Goal: Information Seeking & Learning: Check status

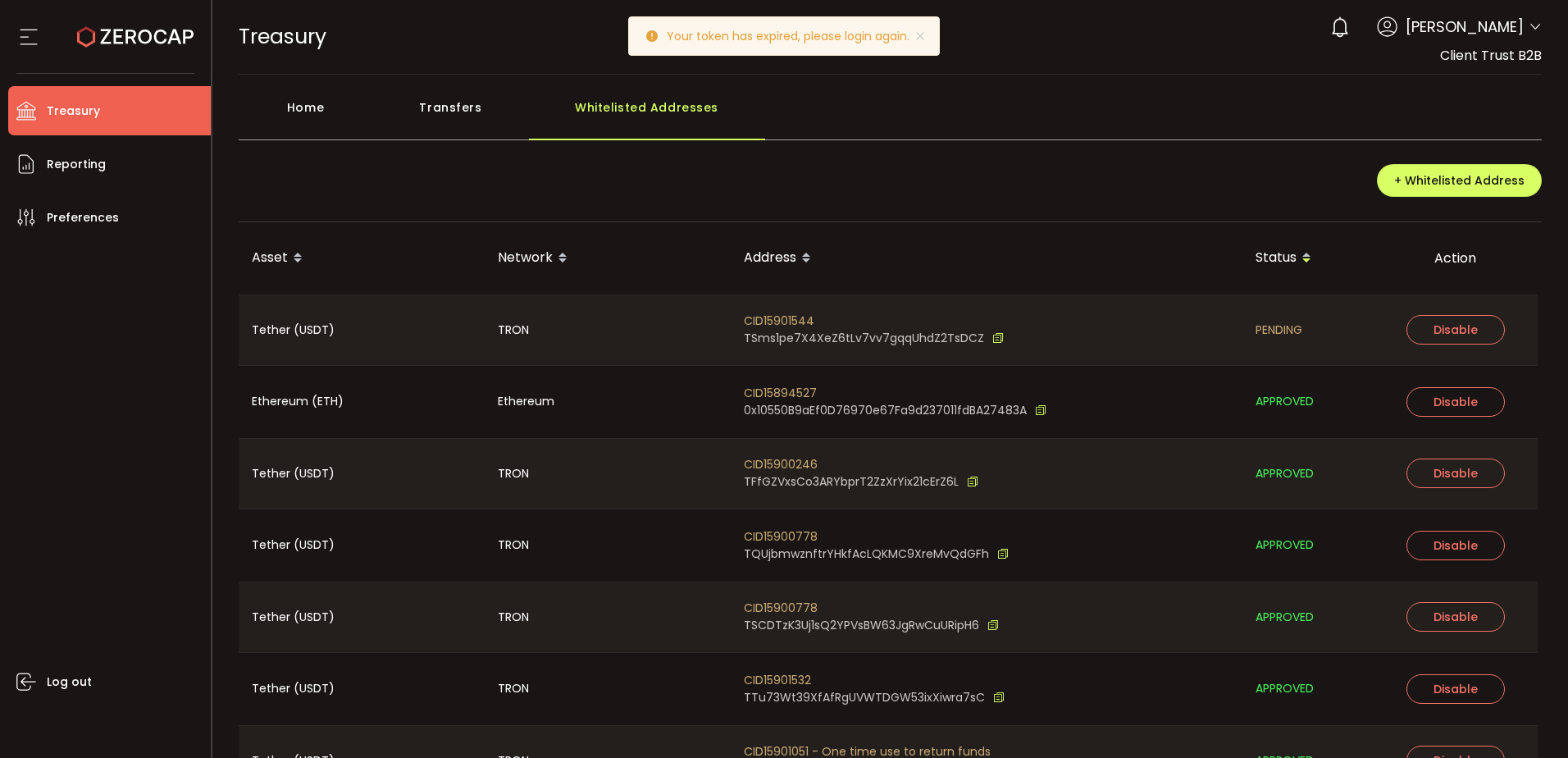
click at [19, 34] on icon at bounding box center [28, 37] width 25 height 25
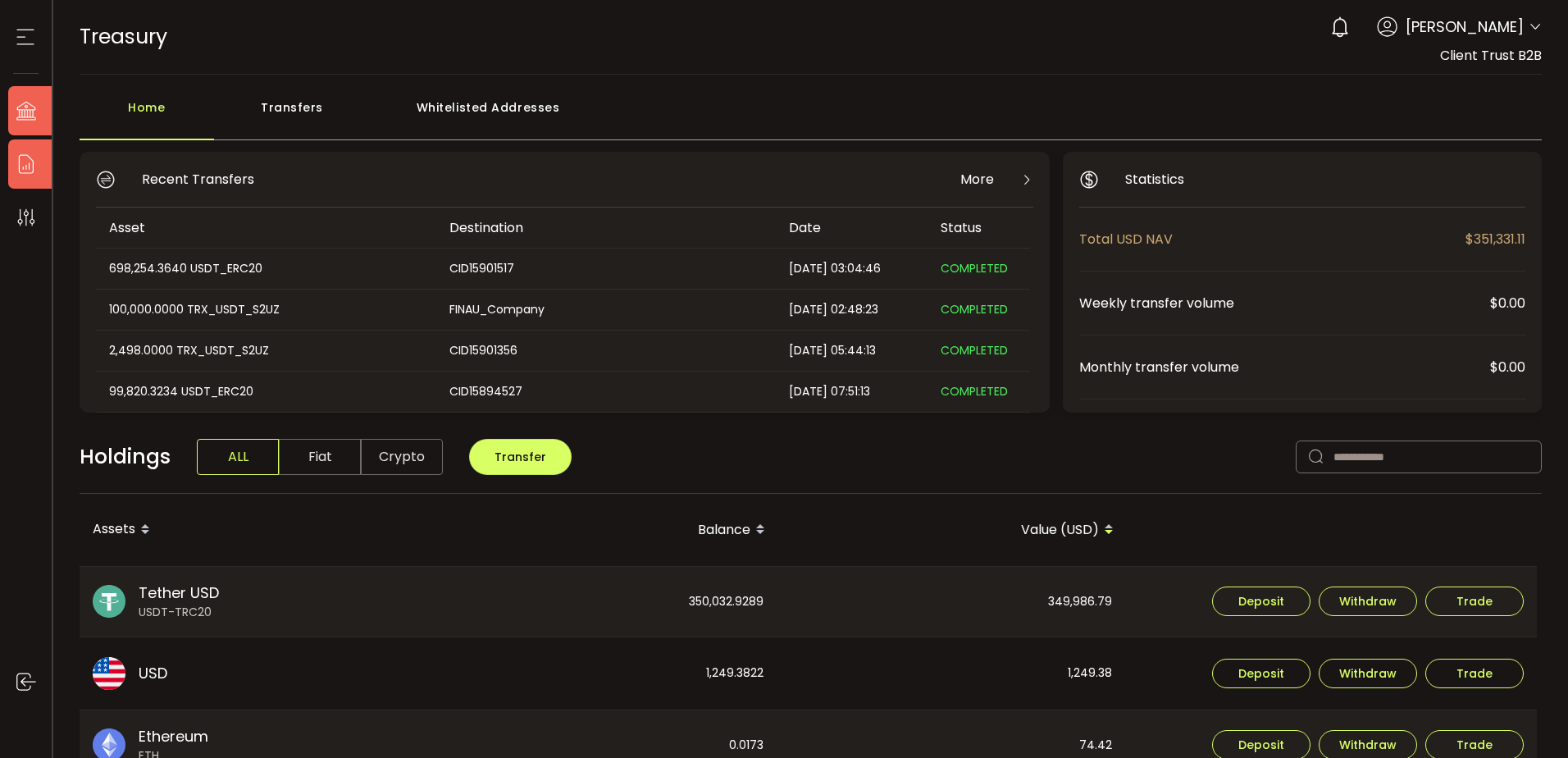
click at [41, 166] on li "Reporting" at bounding box center [35, 164] width 53 height 50
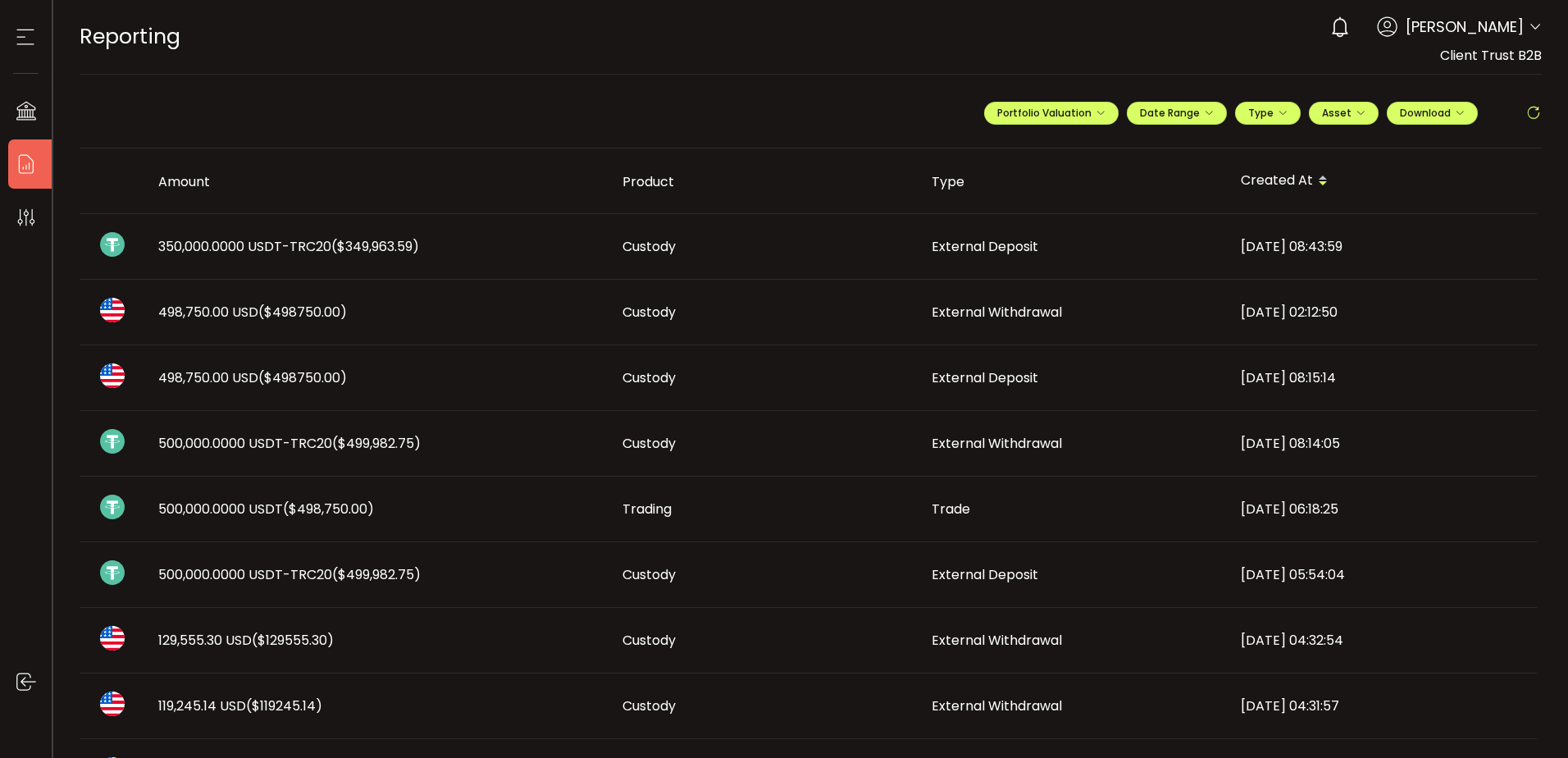
click at [340, 242] on span "($349,963.59)" at bounding box center [375, 247] width 88 height 19
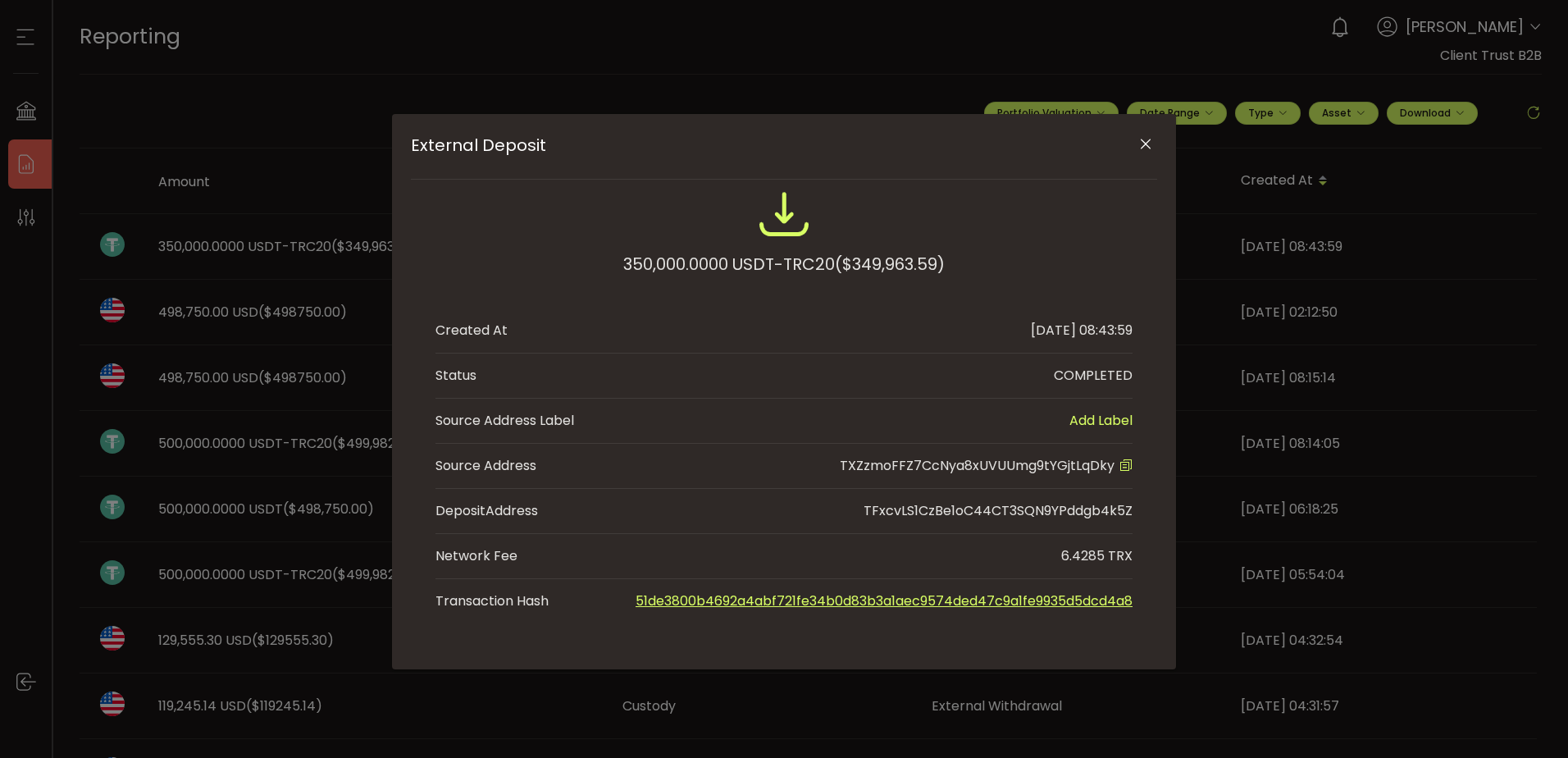
click at [1012, 462] on span "TXZzmoFFZ7CcNya8xUVUUmg9tYGjtLqDky" at bounding box center [977, 465] width 275 height 19
copy span "TXZzmoFFZ7CcNya8xUVUUmg9tYGjtLqDky"
click at [1148, 138] on icon "Close" at bounding box center [1145, 144] width 16 height 16
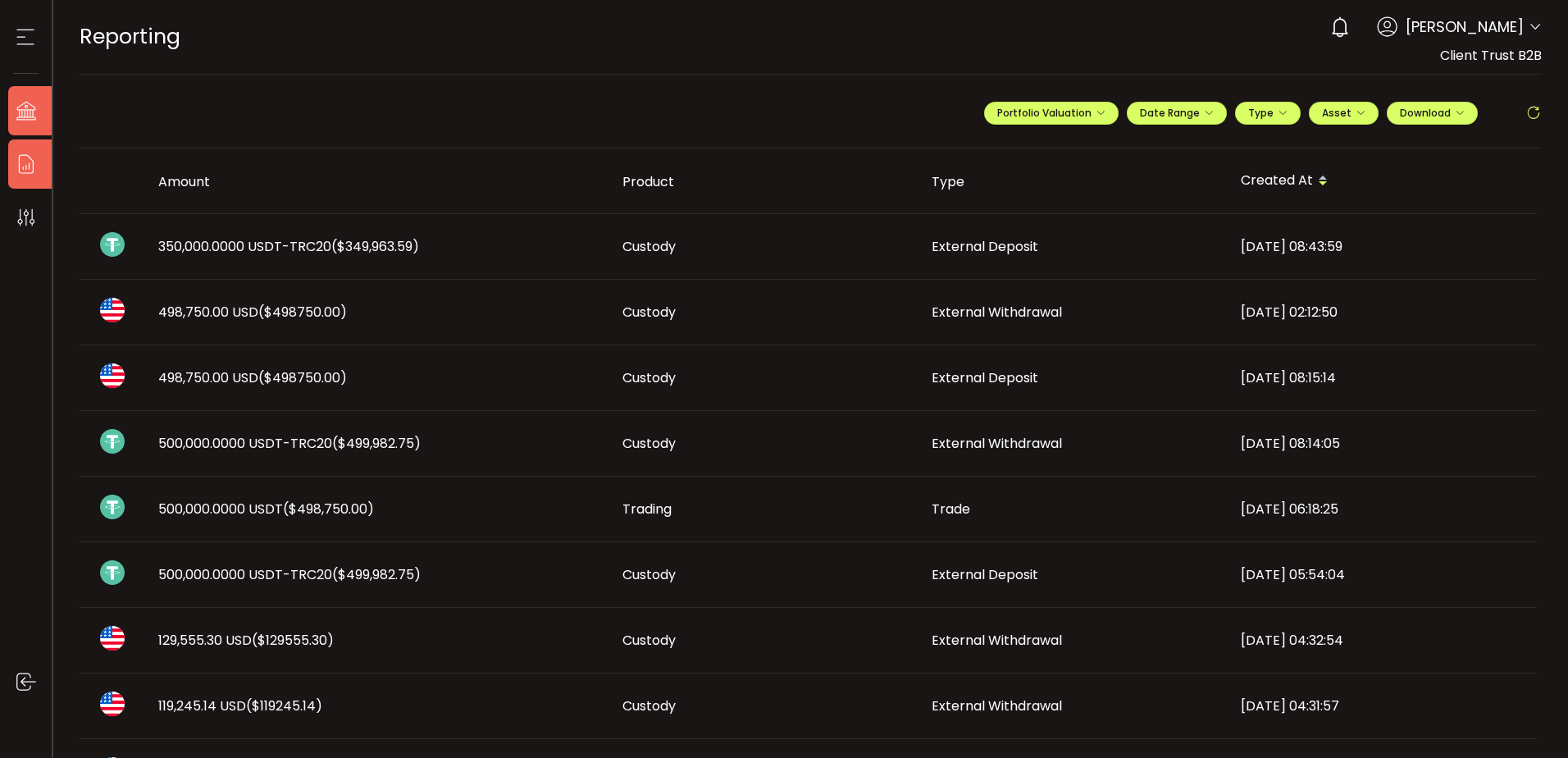
click at [47, 110] on li "Treasury" at bounding box center [35, 111] width 53 height 50
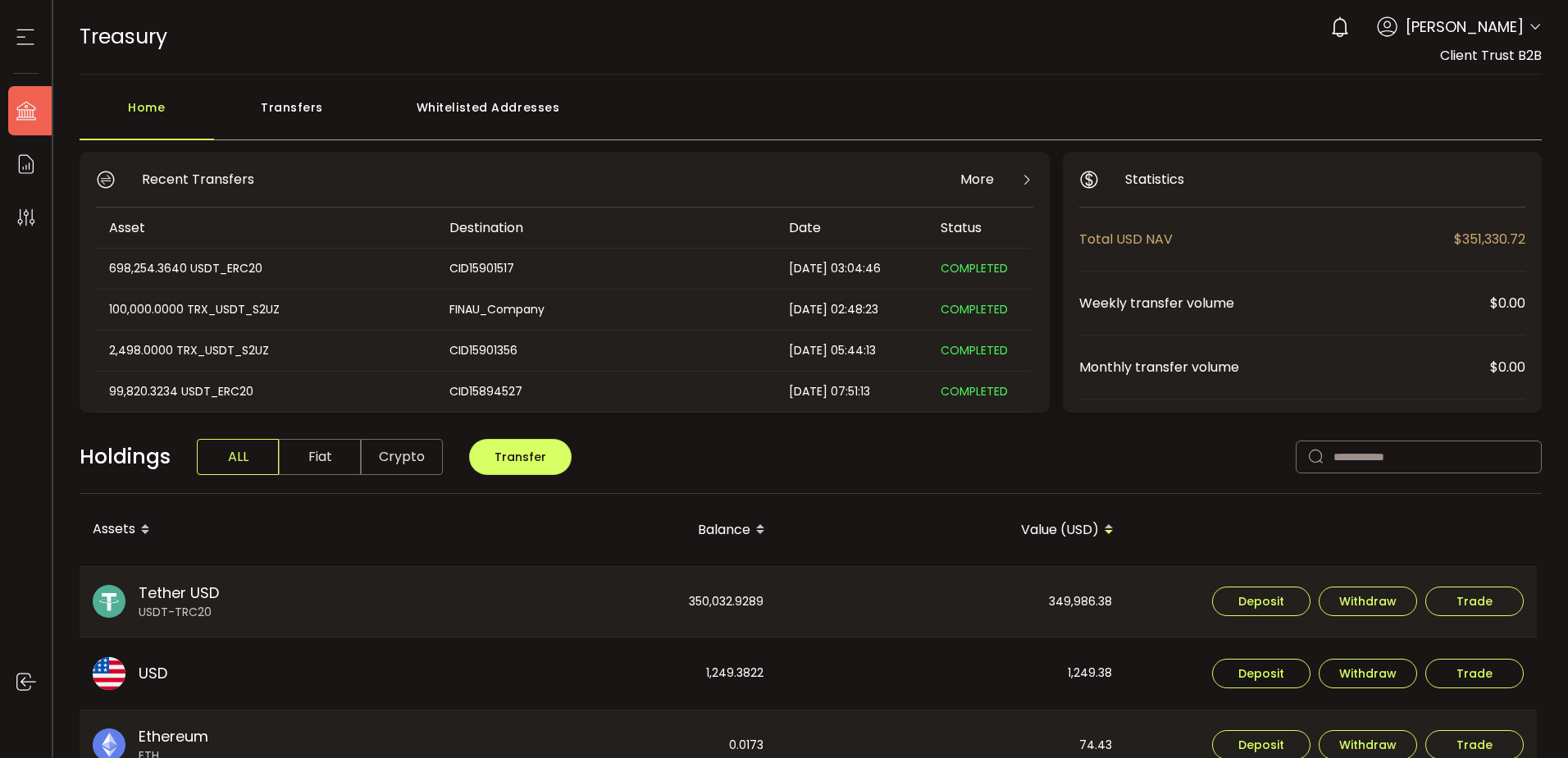
click at [406, 96] on div "Whitelisted Addresses" at bounding box center [488, 116] width 236 height 50
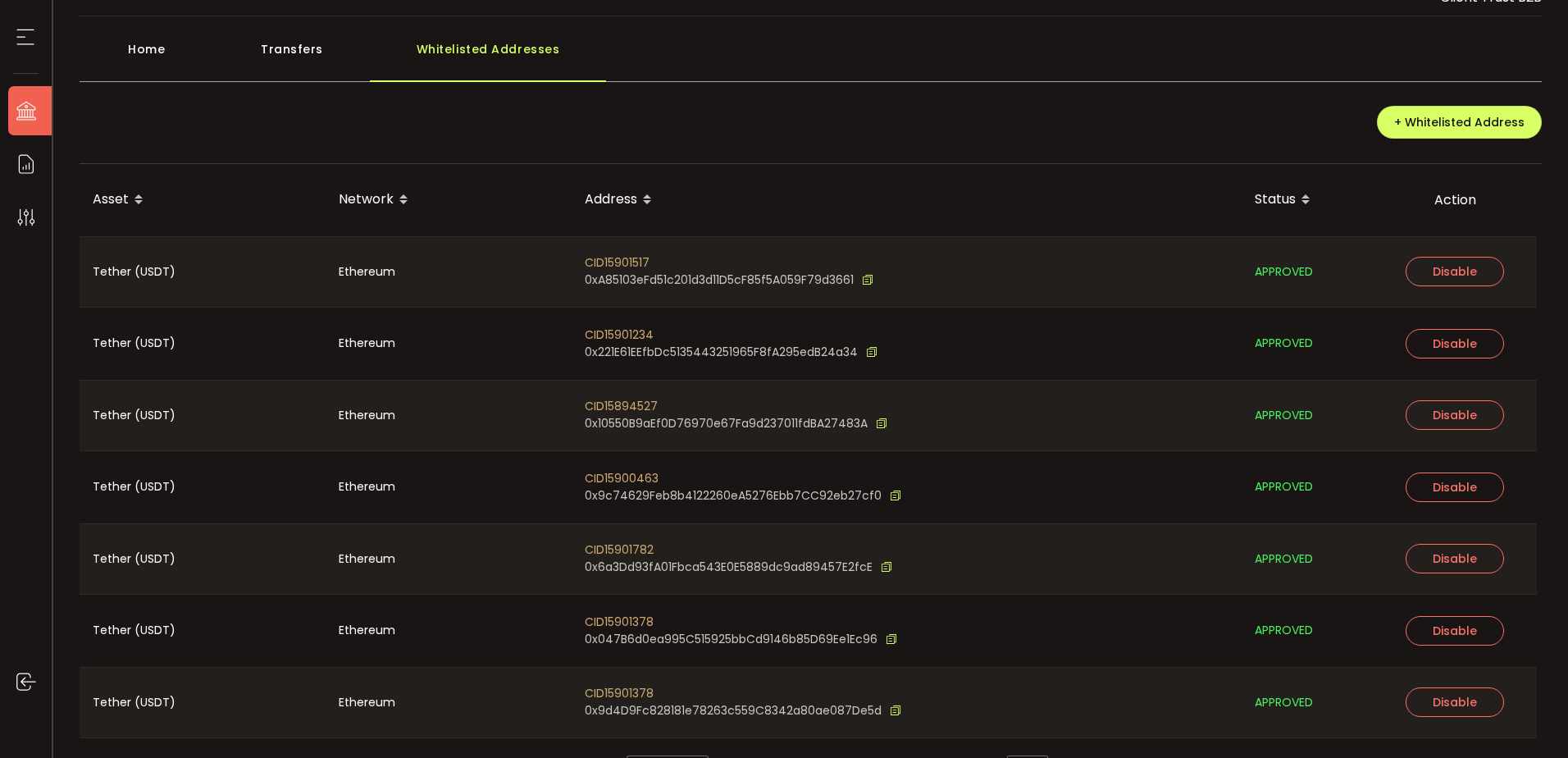
scroll to position [103, 0]
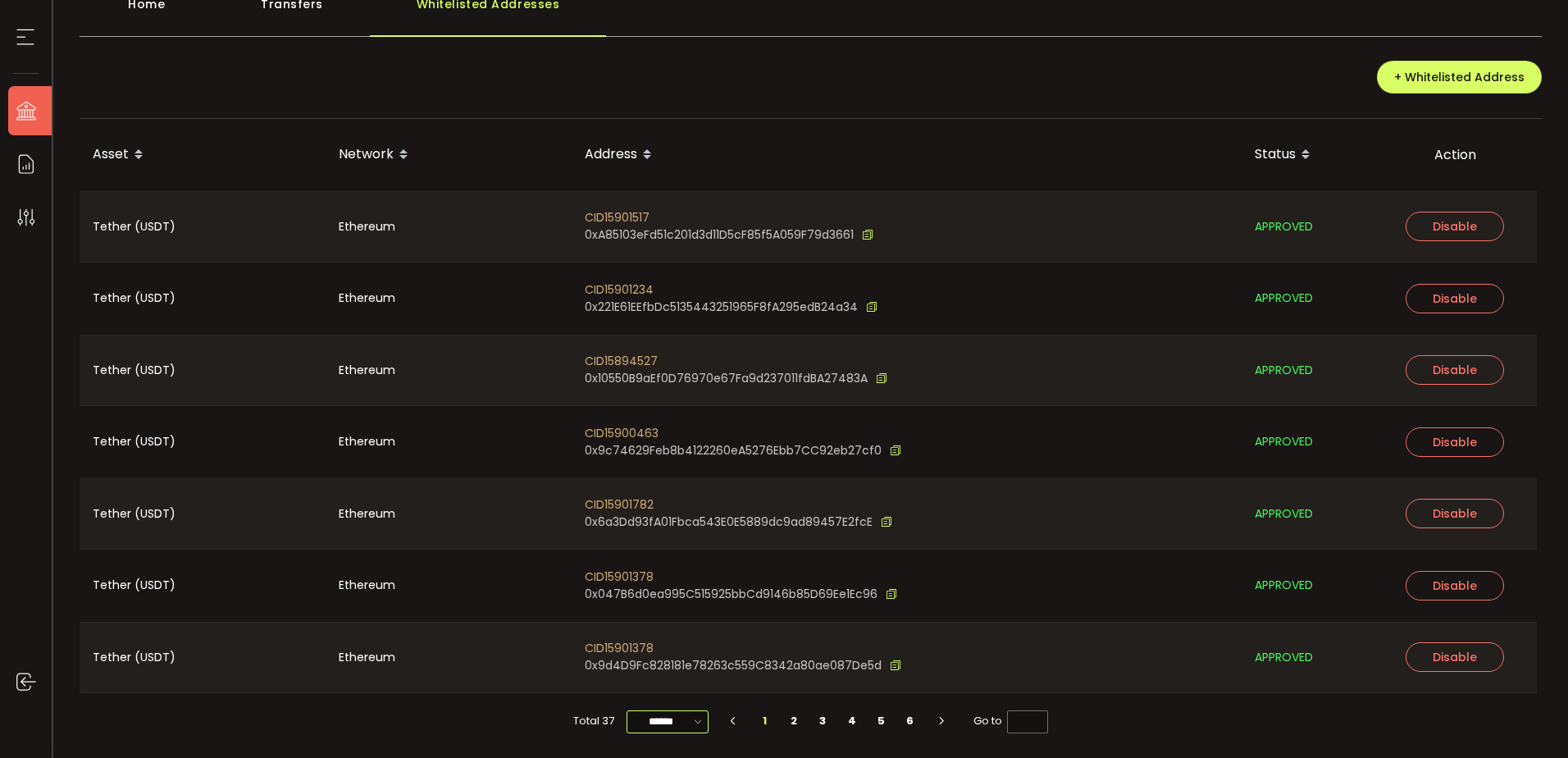
click at [636, 717] on input "******" at bounding box center [667, 721] width 82 height 23
click at [642, 681] on span "100/page" at bounding box center [667, 680] width 53 height 16
type input "********"
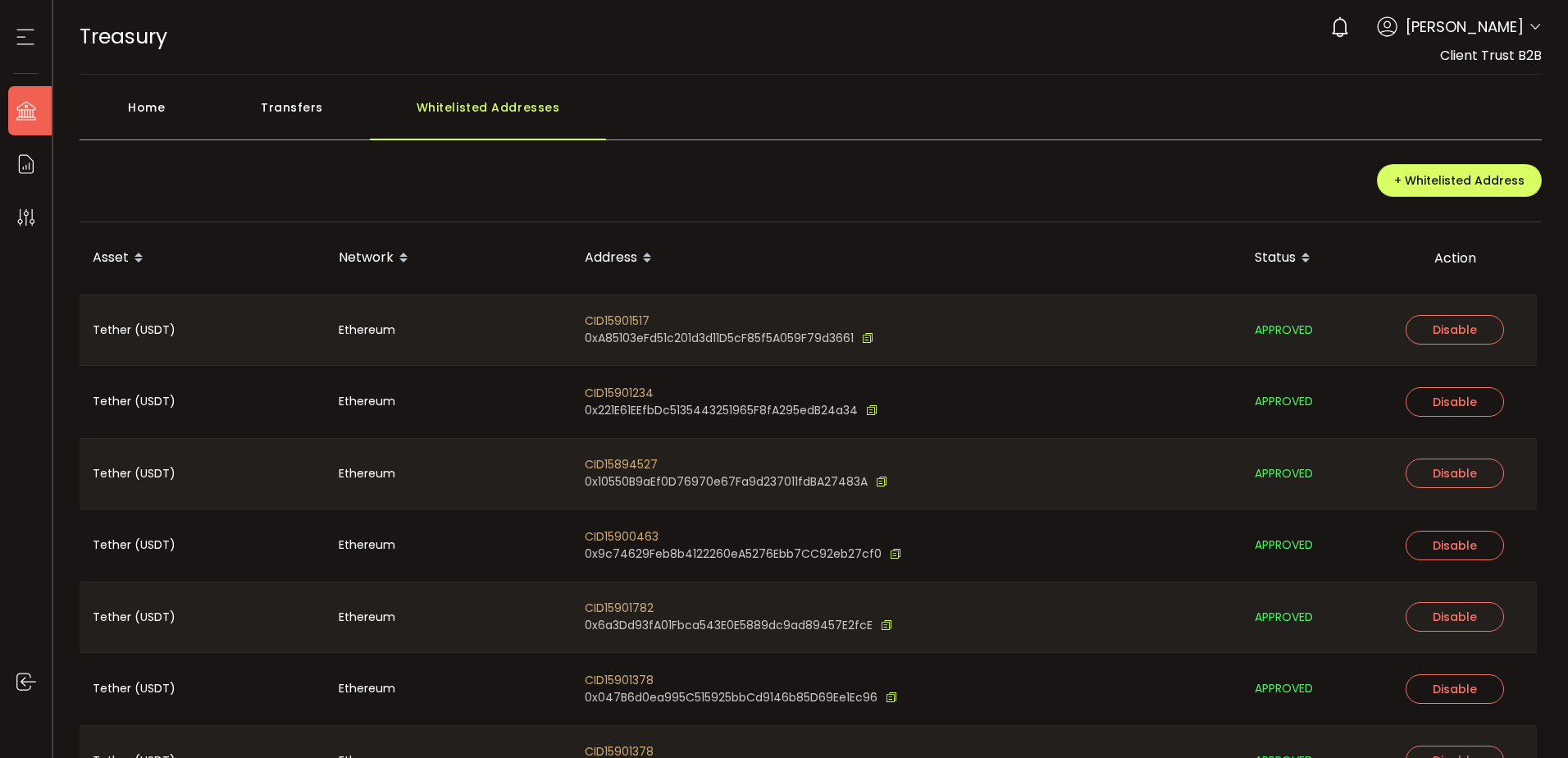
scroll to position [2185, 0]
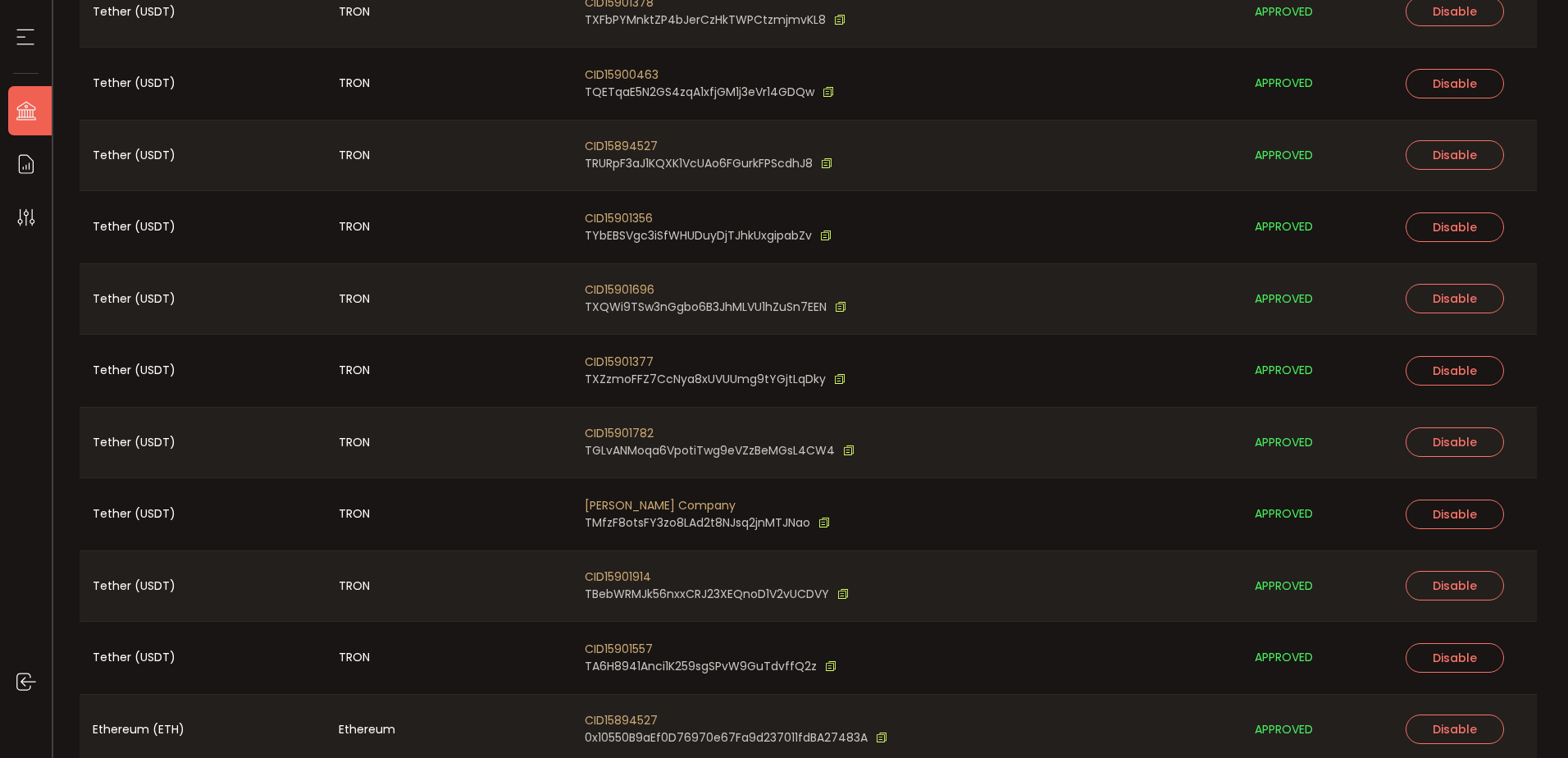
click at [632, 367] on span "CID15901377" at bounding box center [715, 362] width 261 height 17
copy span "CID15901377"
click at [835, 378] on icon at bounding box center [839, 379] width 11 height 17
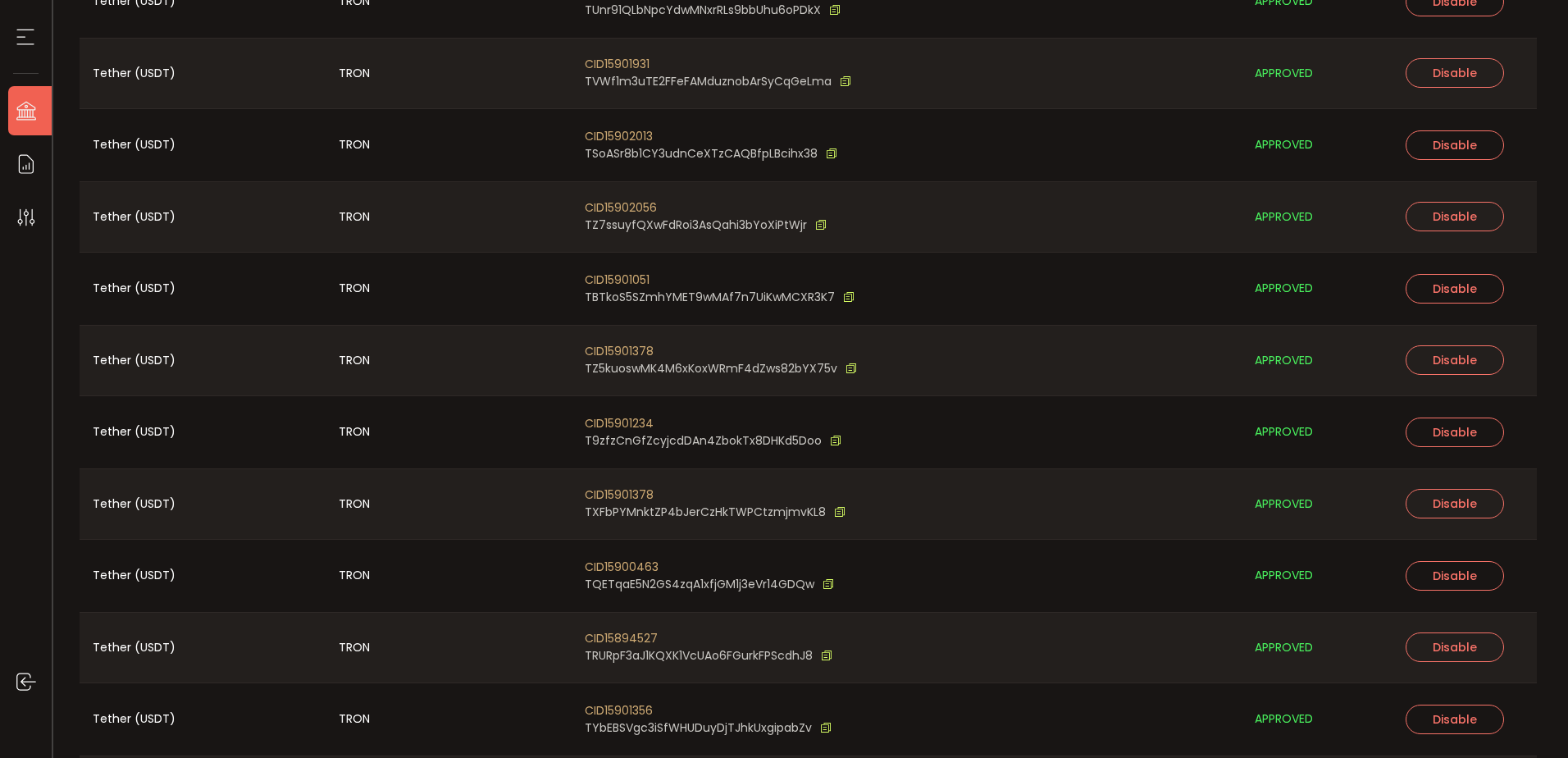
click at [34, 93] on li "Treasury" at bounding box center [35, 111] width 53 height 50
click at [27, 19] on div at bounding box center [26, 37] width 26 height 74
click at [32, 47] on icon at bounding box center [25, 37] width 25 height 25
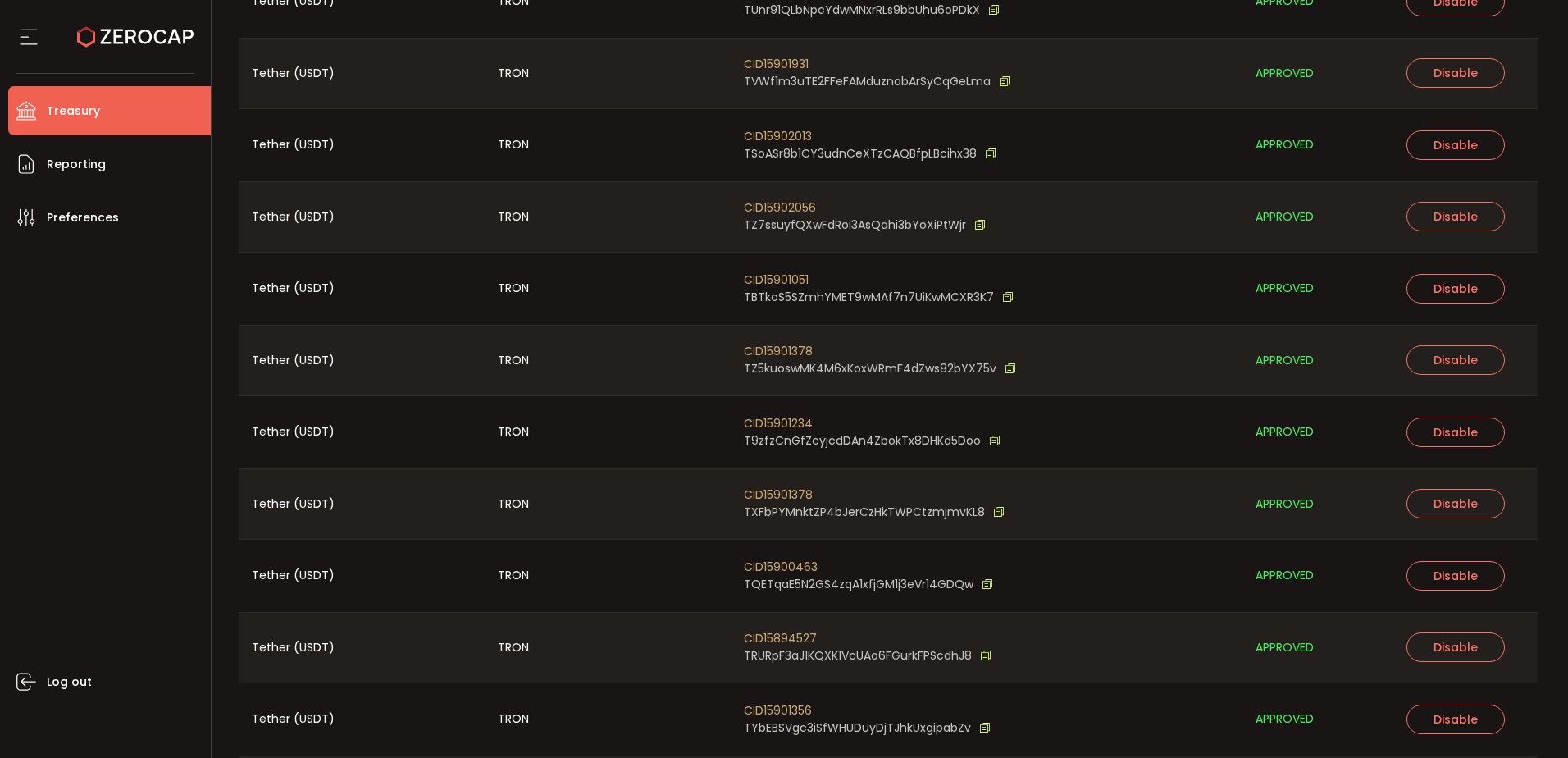
click at [78, 116] on span "Treasury" at bounding box center [73, 111] width 53 height 24
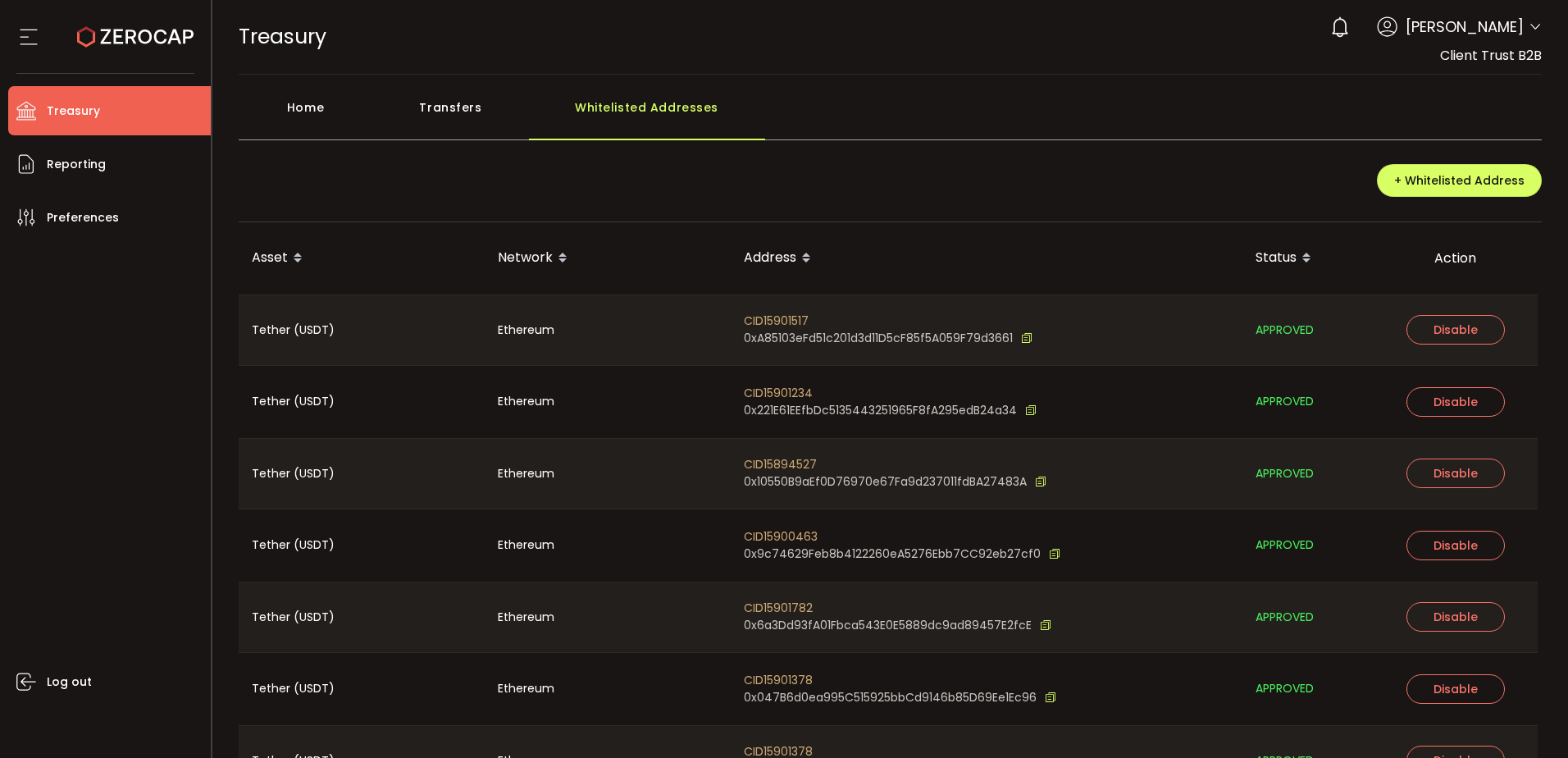
click at [328, 96] on div "Home" at bounding box center [306, 116] width 135 height 50
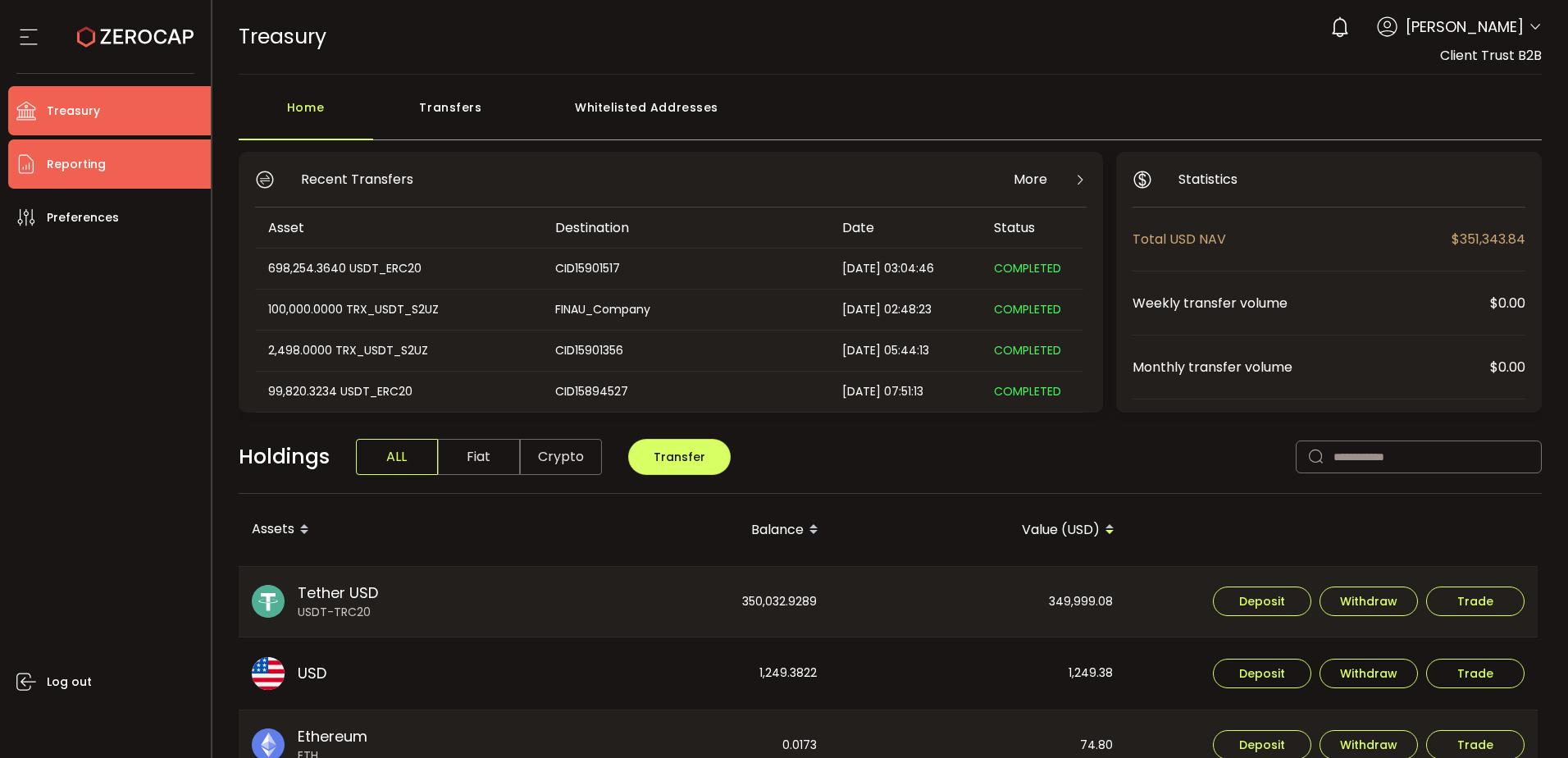
click at [159, 168] on li "Reporting" at bounding box center [109, 164] width 202 height 50
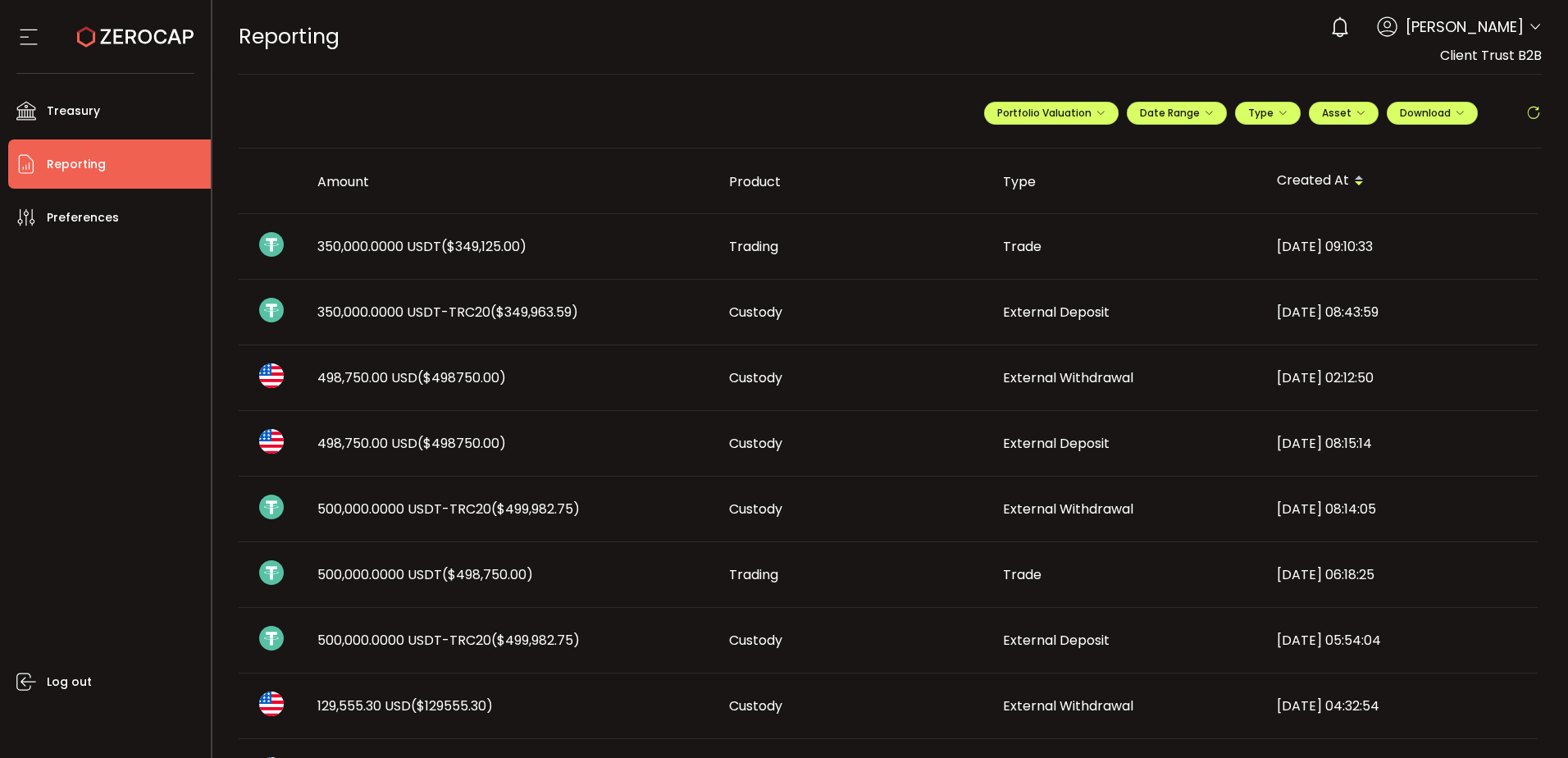
click at [856, 252] on div "Trading" at bounding box center [852, 247] width 274 height 19
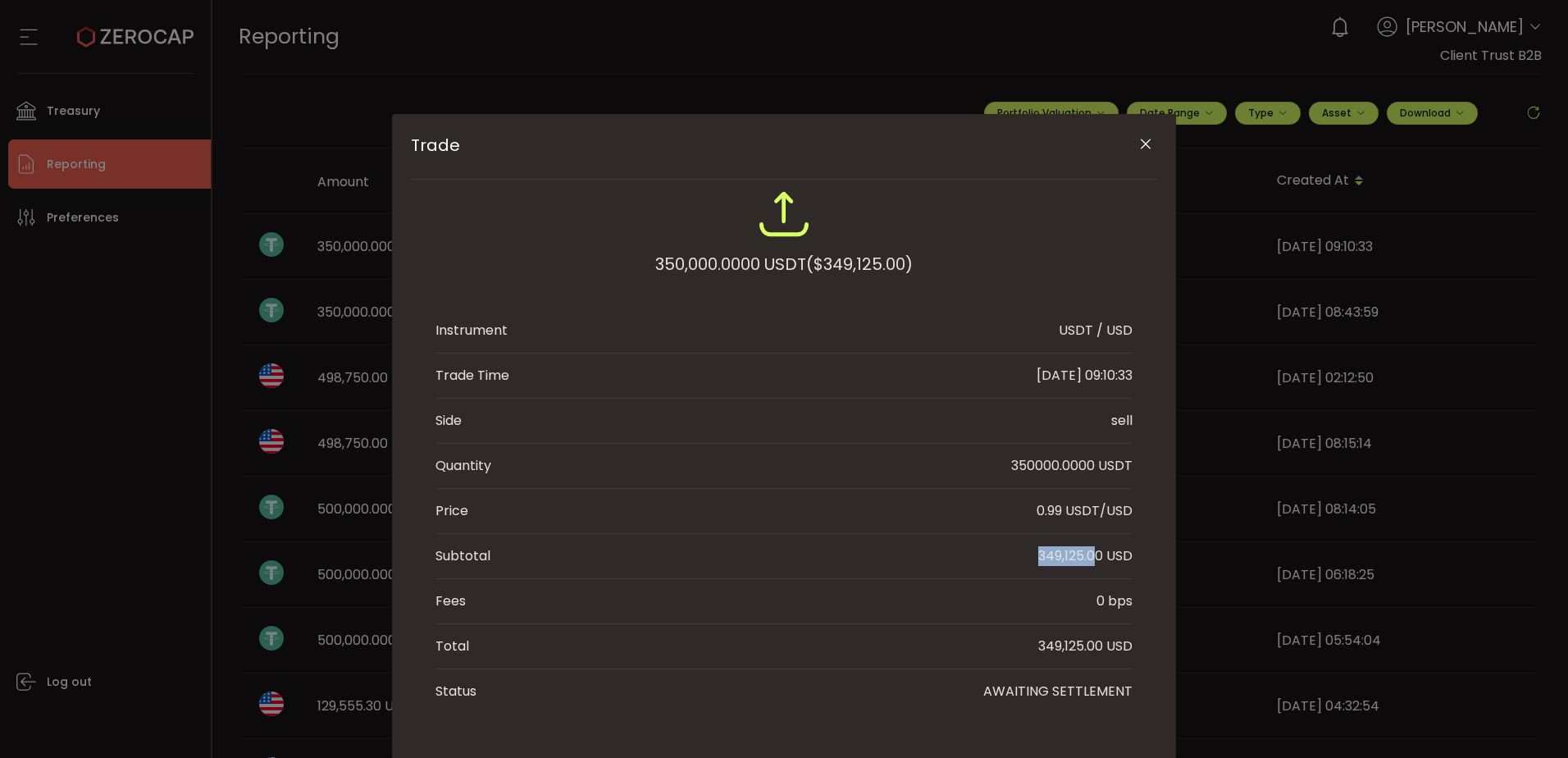
drag, startPoint x: 1019, startPoint y: 551, endPoint x: 1093, endPoint y: 551, distance: 74.0
click at [1093, 551] on li "Subtotal 349,125.00 USD" at bounding box center [783, 557] width 697 height 45
click at [1093, 551] on div "349,125.00 USD" at bounding box center [1085, 556] width 95 height 20
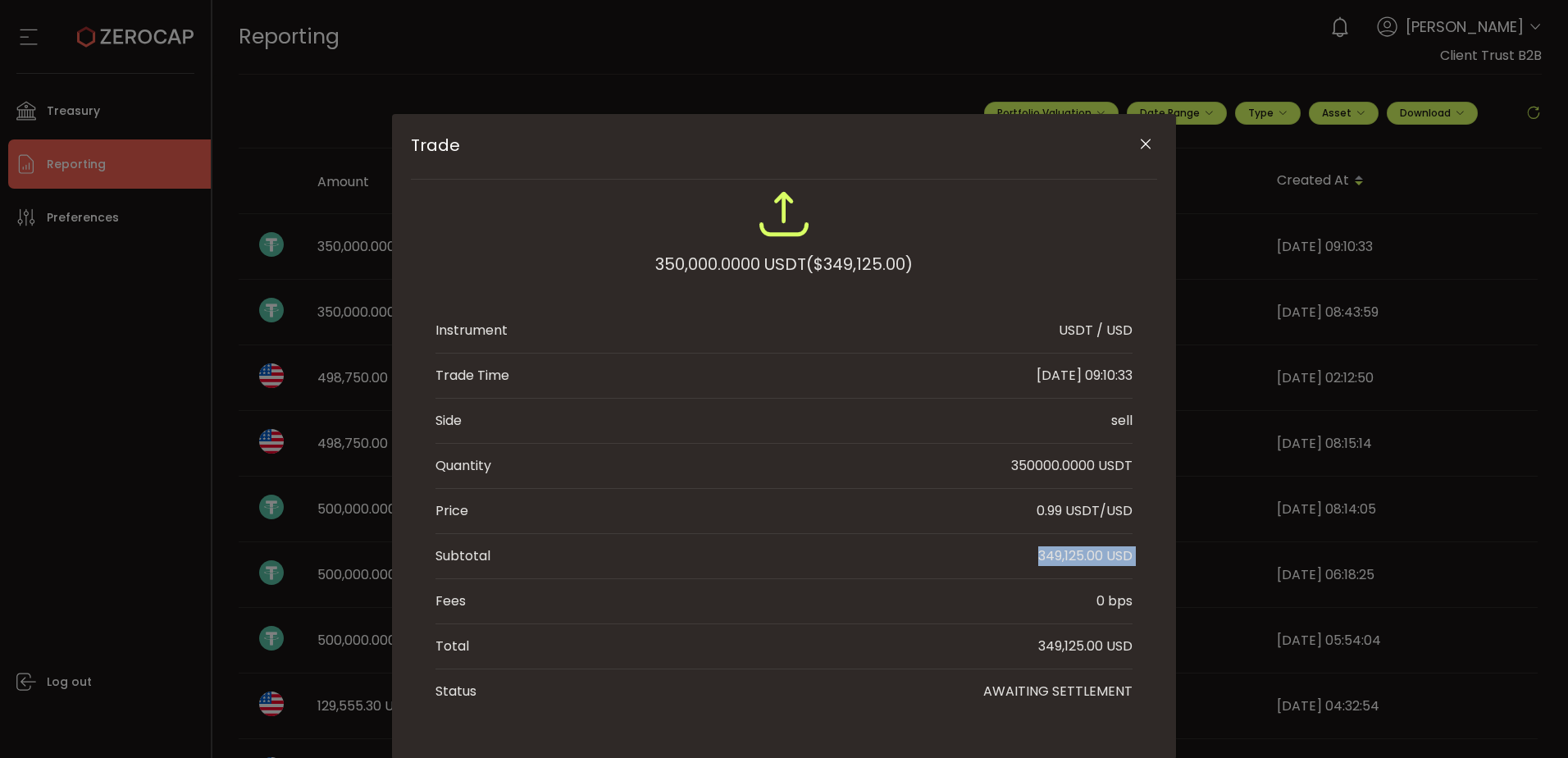
click at [1093, 551] on div "349,125.00 USD" at bounding box center [1085, 556] width 95 height 20
click at [918, 524] on li "Price 0.99 USDT/USD" at bounding box center [783, 511] width 697 height 45
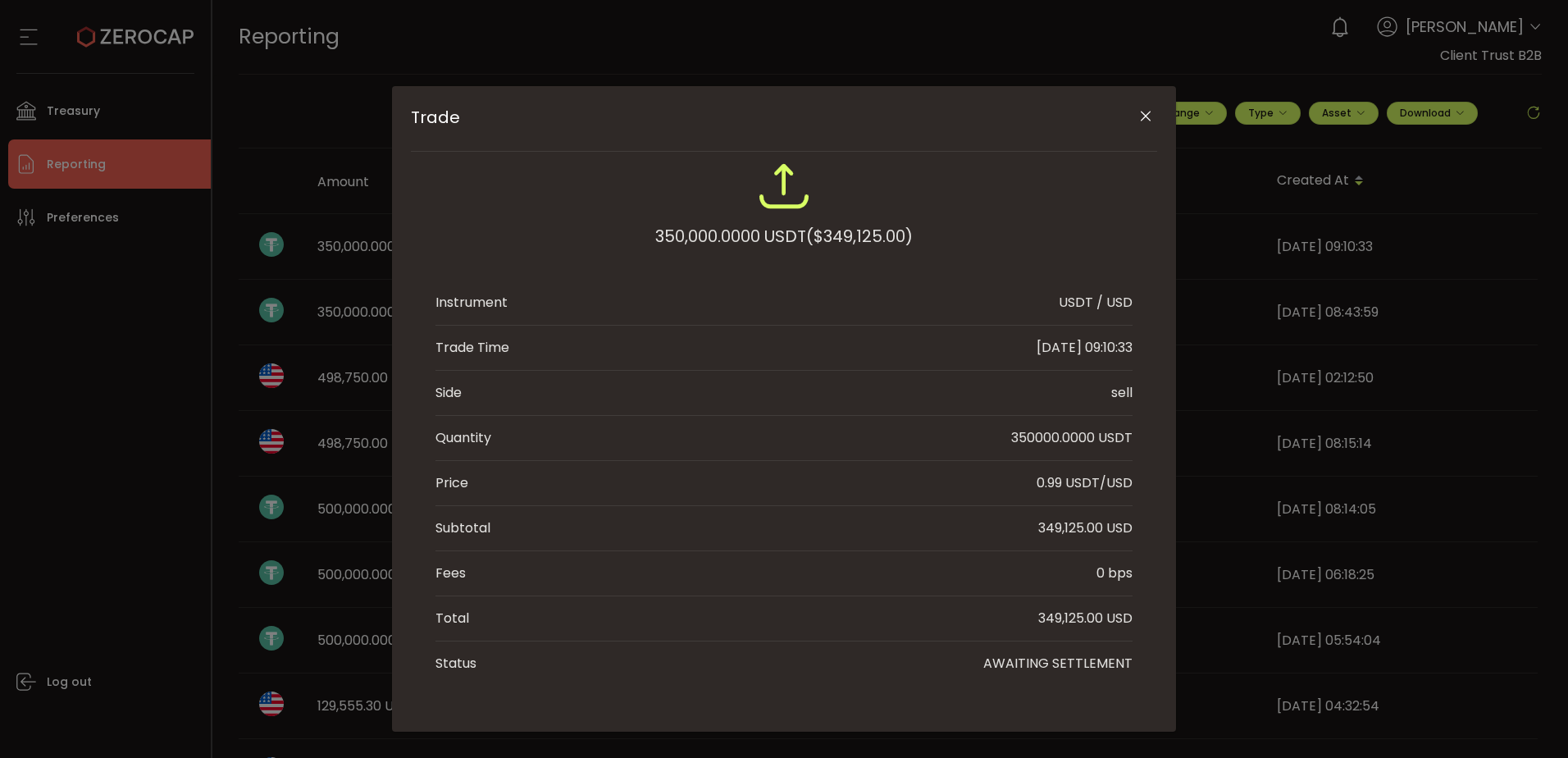
scroll to position [43, 0]
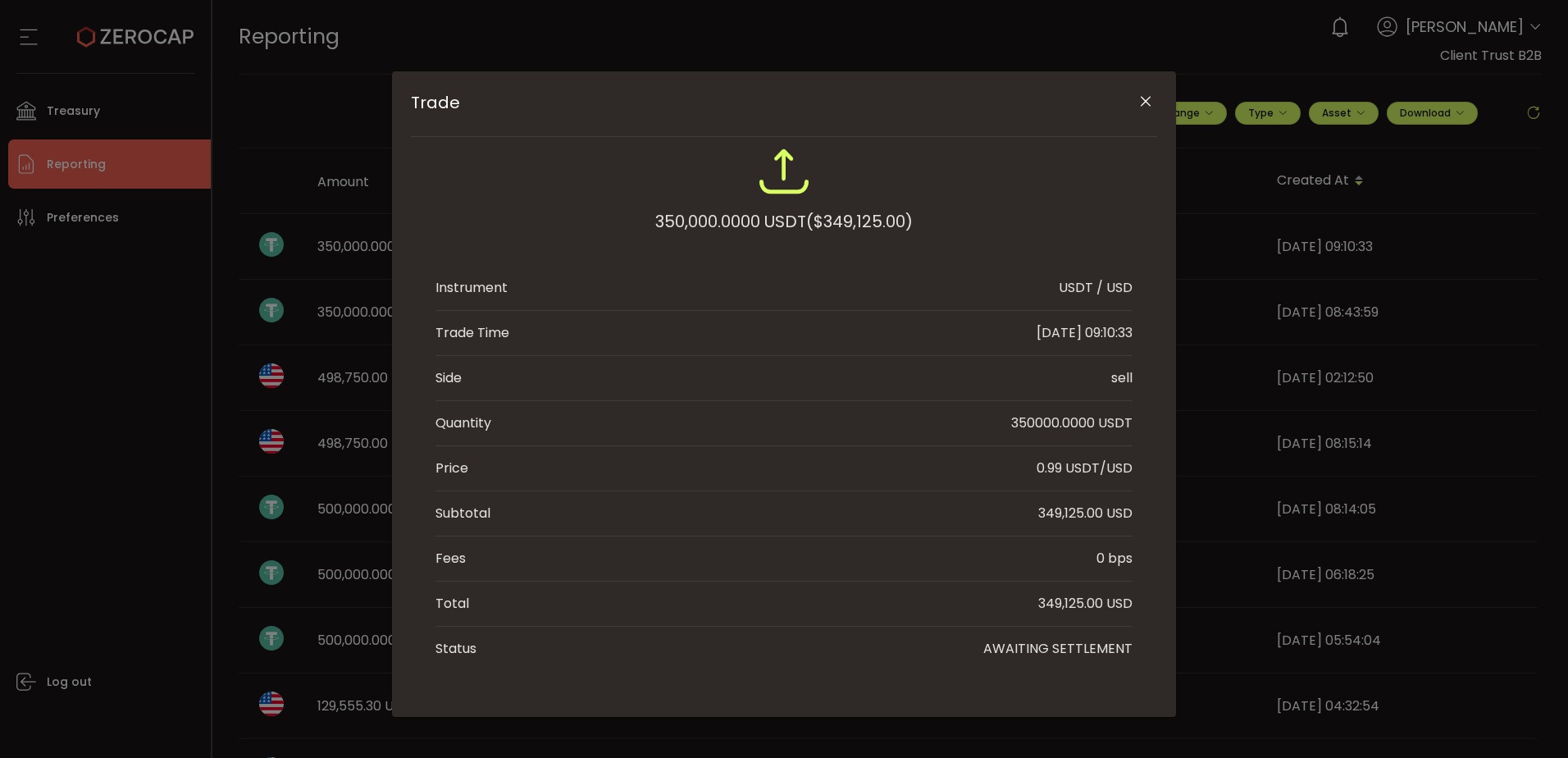
click at [1126, 102] on div "Trade" at bounding box center [784, 104] width 746 height 66
click at [1137, 102] on icon "Close" at bounding box center [1145, 102] width 16 height 16
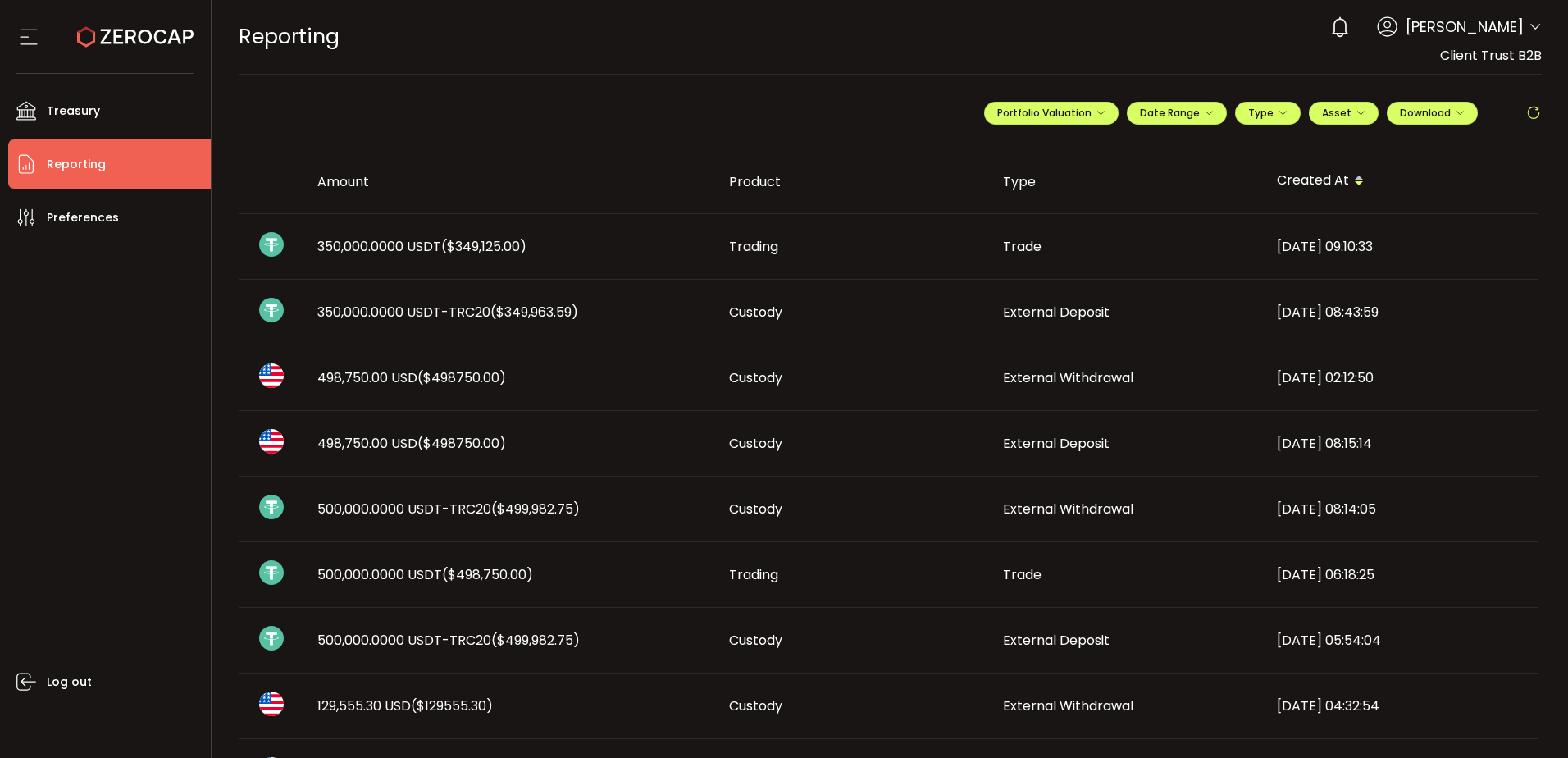
click at [462, 308] on span "350,000.0000 USDT-TRC20 ($349,963.59)" at bounding box center [448, 312] width 261 height 19
